Goal: Navigation & Orientation: Go to known website

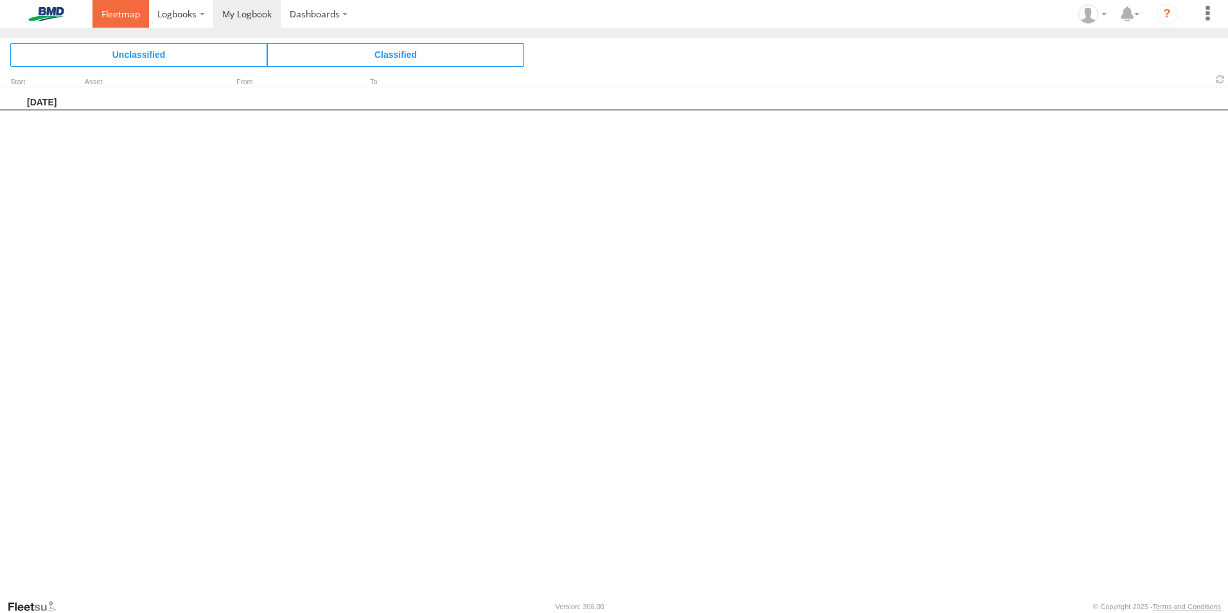
click at [127, 17] on span at bounding box center [120, 14] width 39 height 12
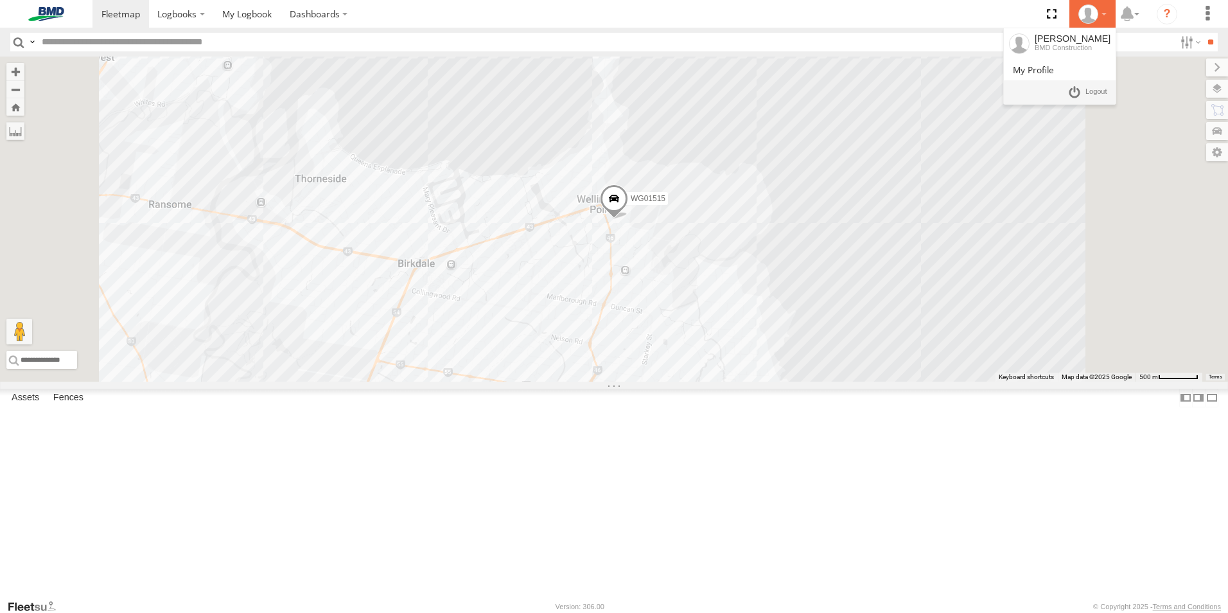
click at [1107, 19] on div at bounding box center [1092, 13] width 37 height 19
click at [1103, 89] on span at bounding box center [1097, 92] width 22 height 14
